Goal: Task Accomplishment & Management: Use online tool/utility

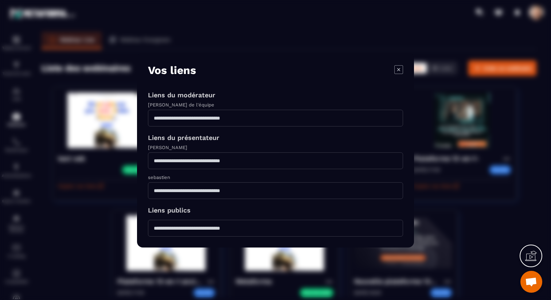
scroll to position [16, 0]
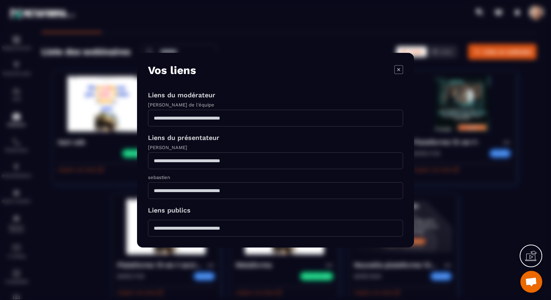
click at [396, 70] on icon "Modal window" at bounding box center [398, 69] width 9 height 9
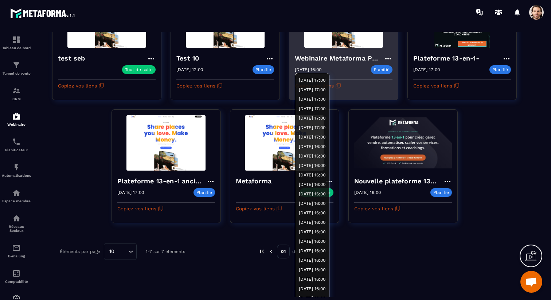
scroll to position [0, 0]
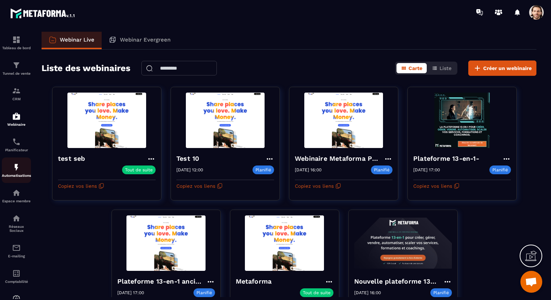
click at [17, 177] on p "Automatisations" at bounding box center [16, 175] width 29 height 4
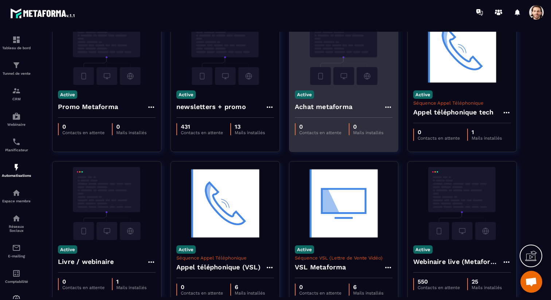
scroll to position [83, 0]
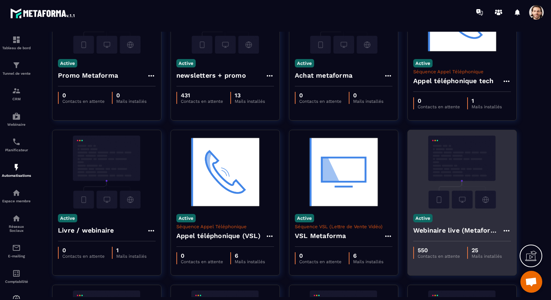
click at [452, 233] on h4 "Webinaire live (Metaforma)" at bounding box center [457, 230] width 89 height 10
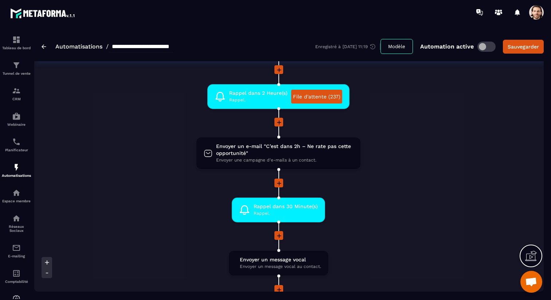
scroll to position [1407, 0]
